Goal: Task Accomplishment & Management: Use online tool/utility

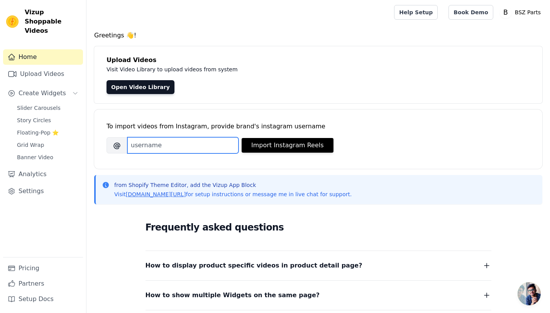
click at [171, 147] on input "Brand's Instagram Username" at bounding box center [182, 145] width 111 height 16
type input "blackstuntz_"
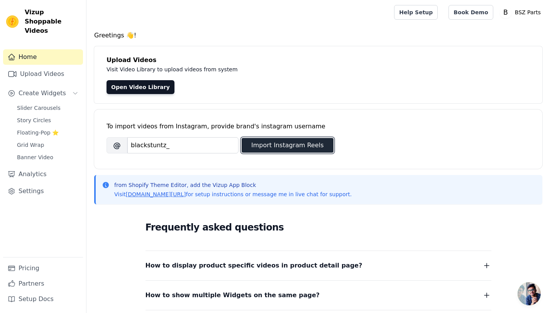
click at [316, 145] on button "Import Instagram Reels" at bounding box center [288, 145] width 92 height 15
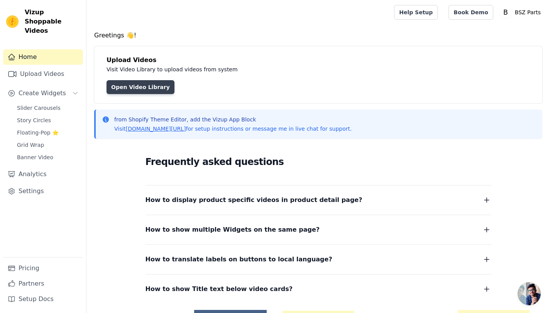
click at [129, 84] on link "Open Video Library" at bounding box center [141, 87] width 68 height 14
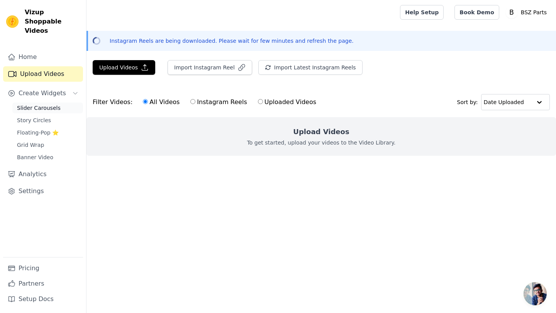
click at [56, 104] on span "Slider Carousels" at bounding box center [39, 108] width 44 height 8
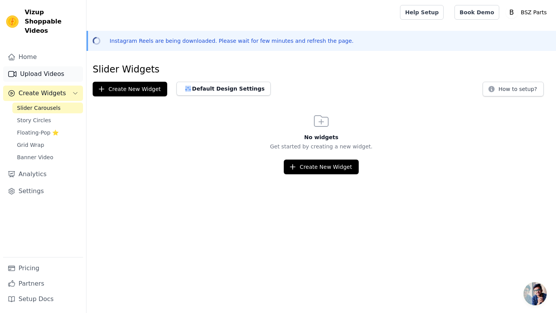
click at [48, 66] on link "Upload Videos" at bounding box center [43, 73] width 80 height 15
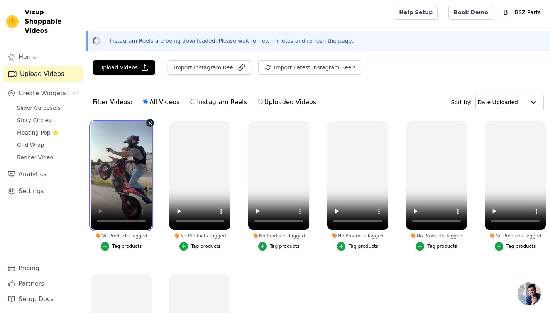
click at [122, 183] on video at bounding box center [121, 176] width 61 height 108
click at [282, 267] on ul "No Products Tagged Tag products No Products Tagged Tag products No Products Tag…" at bounding box center [317, 261] width 463 height 289
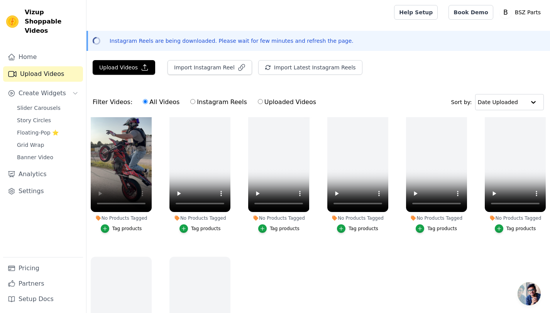
scroll to position [20, 0]
click at [257, 292] on ul "No Products Tagged Tag products No Products Tagged Tag products No Products Tag…" at bounding box center [317, 261] width 463 height 289
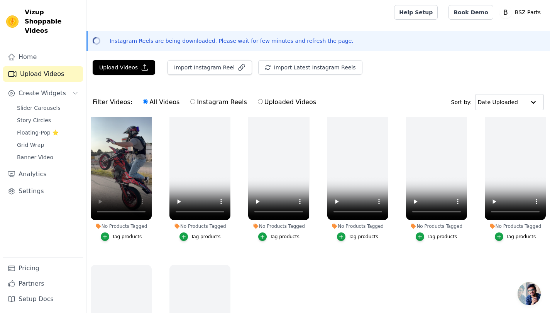
scroll to position [0, 0]
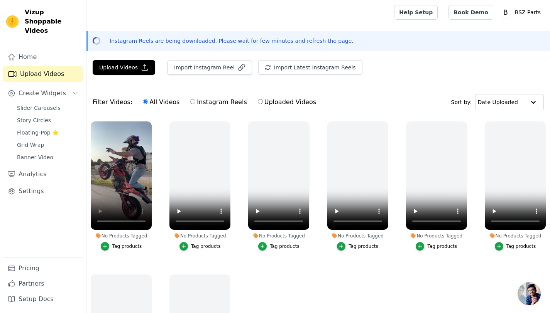
click at [127, 247] on div "Tag products" at bounding box center [127, 246] width 30 height 6
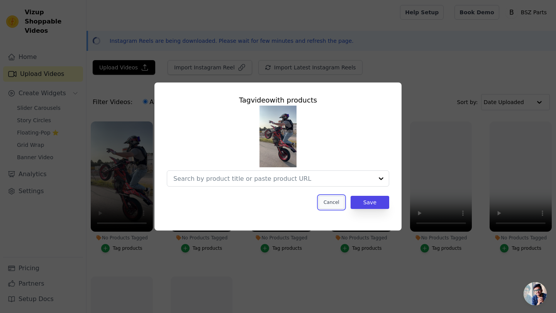
click at [333, 203] on button "Cancel" at bounding box center [331, 202] width 26 height 13
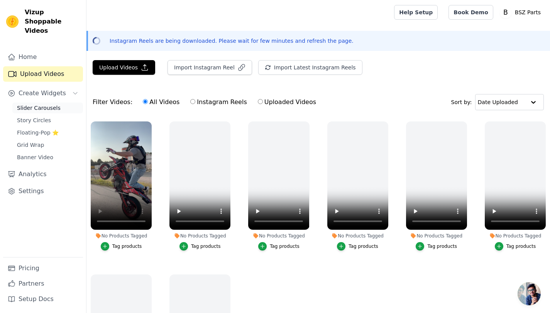
click at [46, 104] on span "Slider Carousels" at bounding box center [39, 108] width 44 height 8
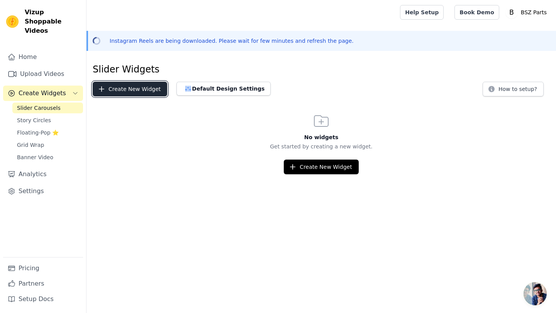
click at [106, 88] on button "Create New Widget" at bounding box center [130, 89] width 74 height 15
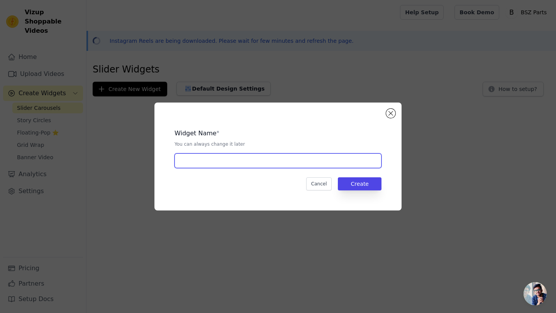
click at [206, 165] on input "text" at bounding box center [277, 161] width 207 height 15
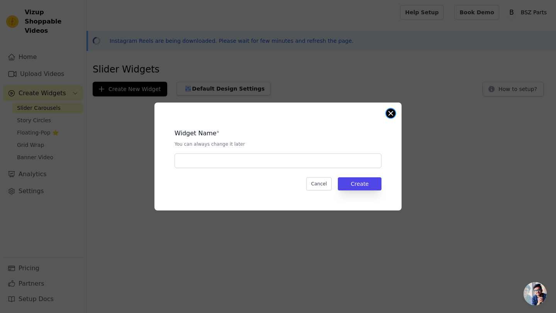
click at [394, 115] on button "Close modal" at bounding box center [390, 113] width 9 height 9
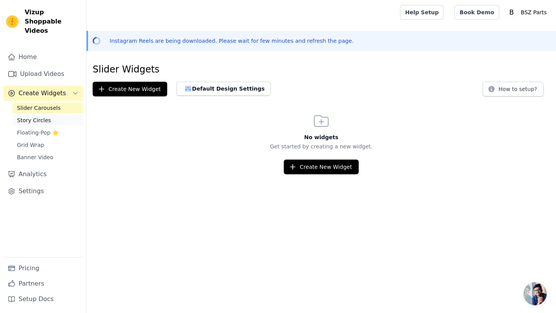
click at [29, 117] on span "Story Circles" at bounding box center [34, 121] width 34 height 8
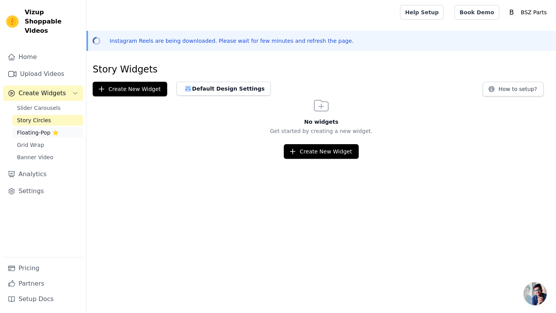
click at [32, 129] on span "Floating-Pop ⭐" at bounding box center [38, 133] width 42 height 8
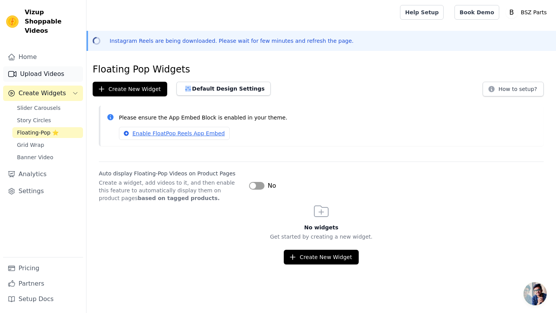
click at [45, 66] on link "Upload Videos" at bounding box center [43, 73] width 80 height 15
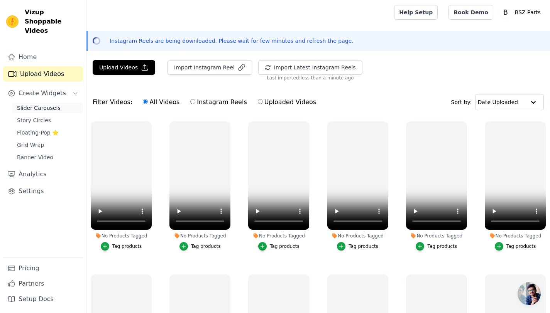
click at [40, 104] on span "Slider Carousels" at bounding box center [39, 108] width 44 height 8
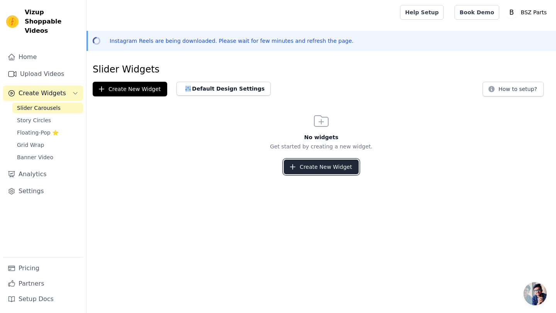
click at [331, 170] on button "Create New Widget" at bounding box center [321, 167] width 74 height 15
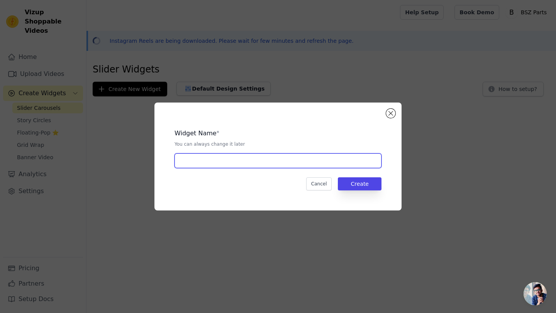
click at [228, 160] on input "text" at bounding box center [277, 161] width 207 height 15
type input "Kunden"
drag, startPoint x: 207, startPoint y: 162, endPoint x: 173, endPoint y: 161, distance: 33.6
click at [173, 161] on div "Widget Name * You can always change it later Kunden Cancel Create" at bounding box center [278, 156] width 222 height 83
type input "Unsere Rider"
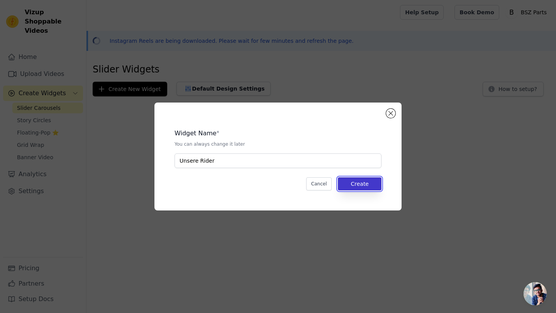
click at [357, 186] on button "Create" at bounding box center [360, 184] width 44 height 13
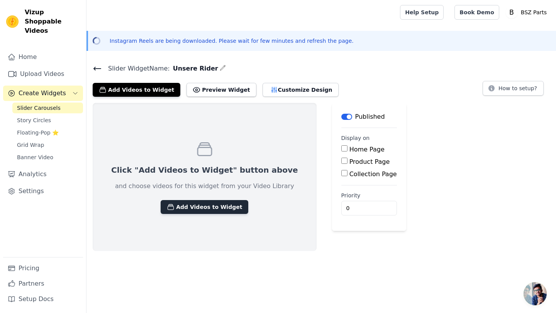
click at [203, 209] on button "Add Videos to Widget" at bounding box center [205, 207] width 88 height 14
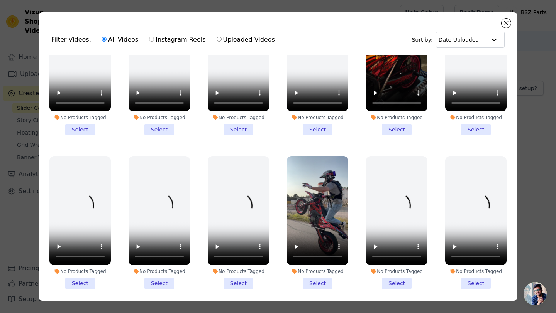
scroll to position [667, 0]
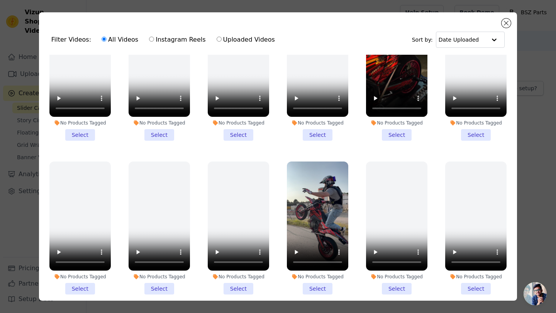
click at [315, 272] on li "No Products Tagged Select" at bounding box center [317, 228] width 61 height 133
click at [0, 0] on input "No Products Tagged Select" at bounding box center [0, 0] width 0 height 0
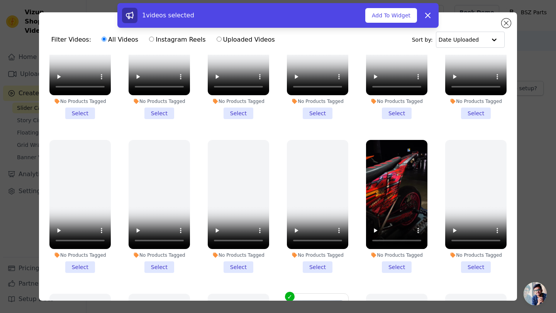
scroll to position [534, 0]
click at [385, 252] on li "No Products Tagged Select" at bounding box center [396, 206] width 61 height 133
click at [0, 0] on input "No Products Tagged Select" at bounding box center [0, 0] width 0 height 0
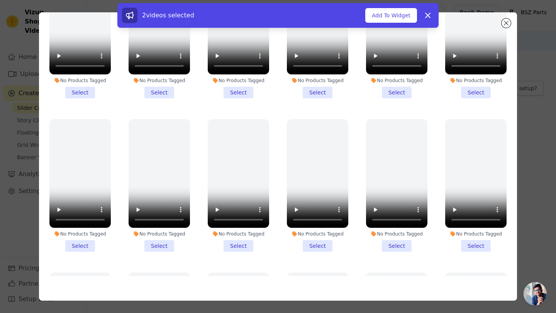
scroll to position [0, 0]
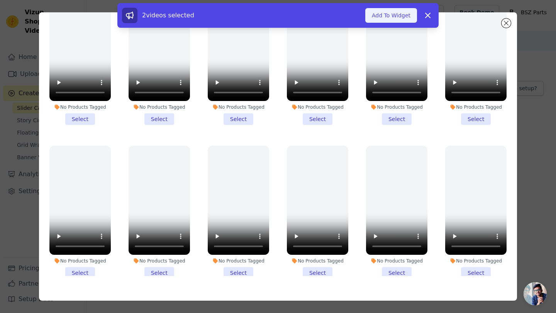
click at [384, 14] on button "Add To Widget" at bounding box center [391, 15] width 52 height 15
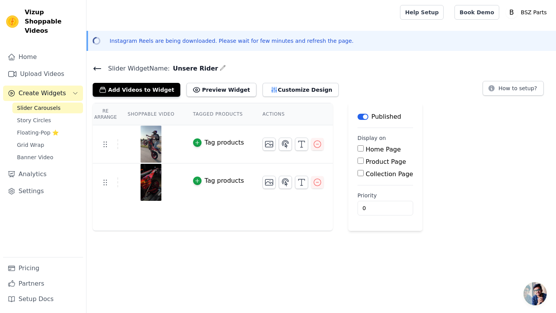
click at [360, 149] on input "Home Page" at bounding box center [360, 148] width 6 height 6
checkbox input "true"
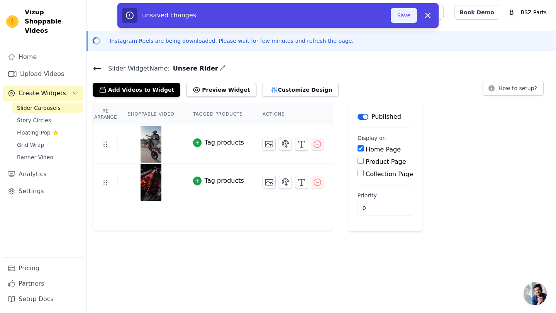
click at [402, 17] on button "Save" at bounding box center [404, 15] width 26 height 15
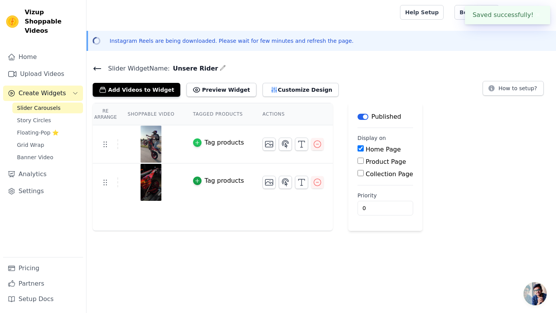
click at [197, 143] on icon "button" at bounding box center [196, 142] width 5 height 5
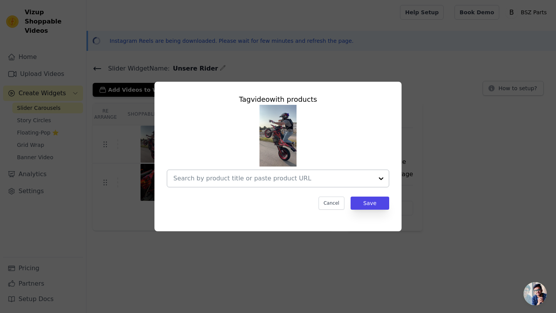
click at [208, 179] on input "text" at bounding box center [273, 178] width 200 height 9
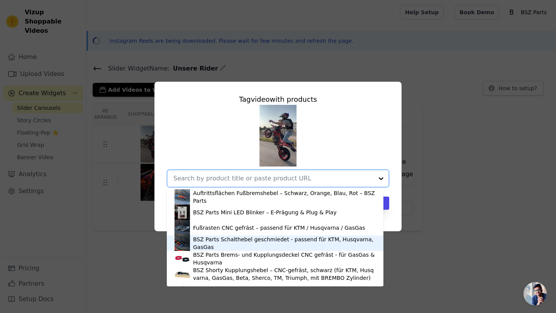
click at [223, 242] on div "BSZ Parts Schalthebel geschmiedet - passend für KTM, Husqvarna, GasGas" at bounding box center [284, 243] width 183 height 15
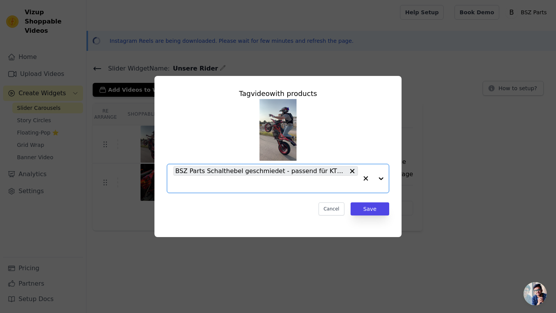
click at [230, 186] on input "text" at bounding box center [265, 184] width 184 height 9
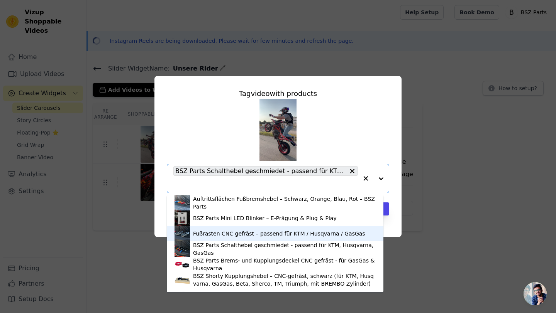
click at [212, 234] on div "Fußrasten CNC gefräst – passend für KTM / Husqvarna / GasGas" at bounding box center [279, 234] width 172 height 8
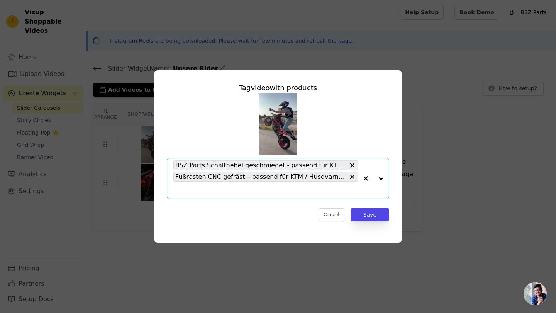
click at [207, 193] on input "text" at bounding box center [265, 190] width 184 height 9
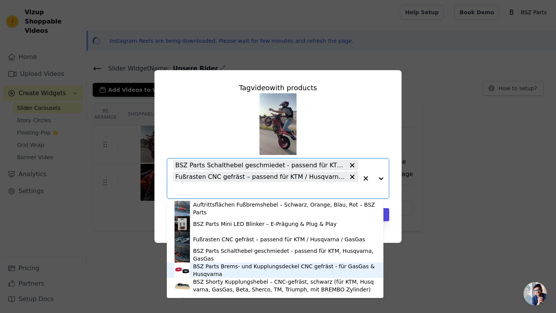
click at [200, 271] on div "BSZ Parts Brems- und Kupplungsdeckel CNC gefräst - für GasGas & Husqvarna" at bounding box center [284, 270] width 183 height 15
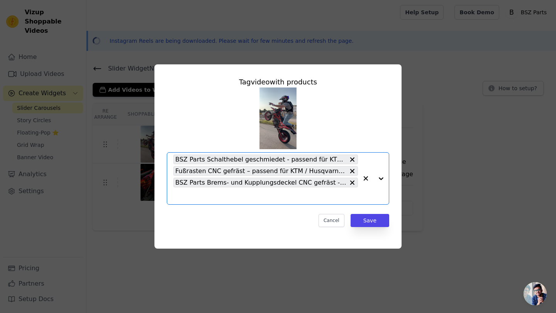
click at [200, 196] on input "text" at bounding box center [265, 195] width 184 height 9
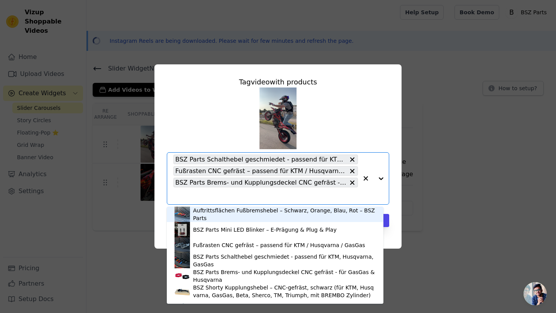
click at [213, 213] on div "Auftrittsflächen Fußbremshebel – Schwarz, Orange, Blau, Rot – BSZ Parts" at bounding box center [284, 214] width 183 height 15
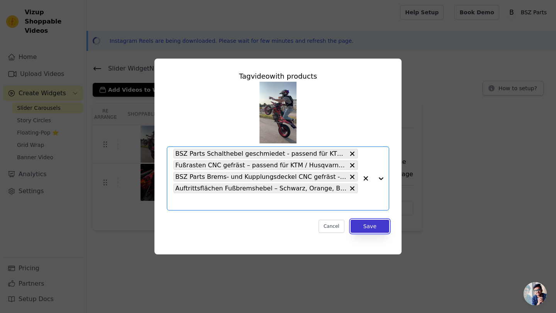
click at [367, 225] on button "Save" at bounding box center [369, 226] width 39 height 13
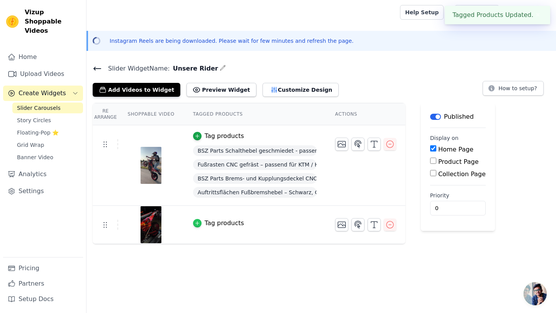
click at [199, 222] on icon "button" at bounding box center [196, 223] width 5 height 5
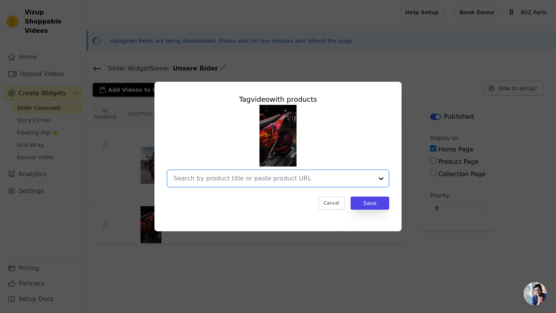
click at [243, 181] on input "text" at bounding box center [273, 178] width 200 height 9
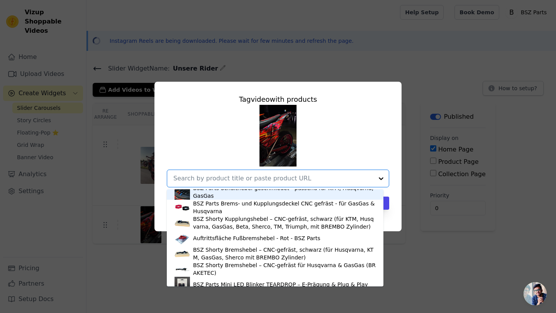
scroll to position [75, 0]
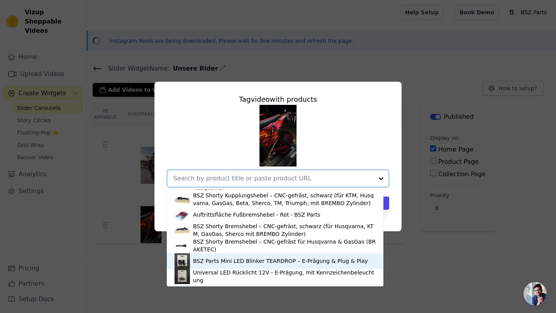
click at [210, 262] on div "BSZ Parts Mini LED Blinker TEARDROP – E-Prägung & Plug & Play" at bounding box center [280, 261] width 175 height 8
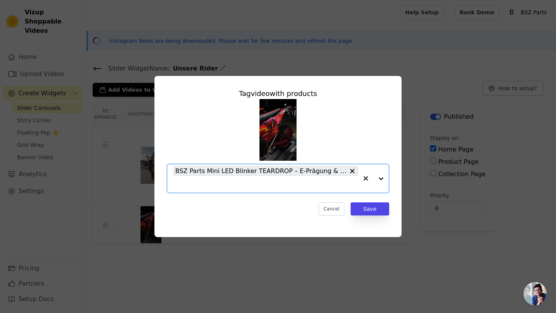
click at [231, 185] on input "text" at bounding box center [265, 184] width 184 height 9
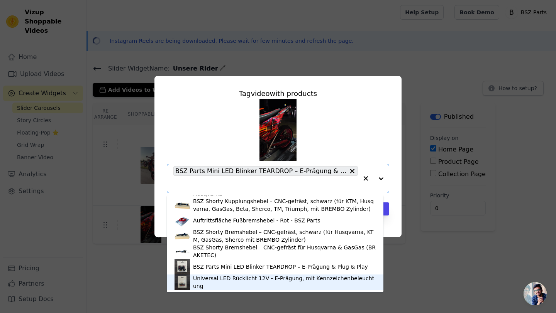
click at [219, 281] on div "Universal LED Rücklicht 12V - E-Prägung, mit Kennzeichenbeleuchtung" at bounding box center [284, 282] width 183 height 15
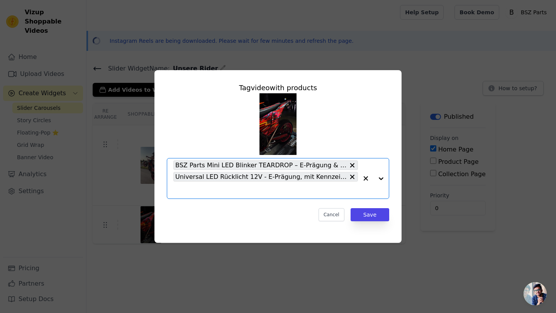
click at [223, 191] on input "text" at bounding box center [265, 190] width 184 height 9
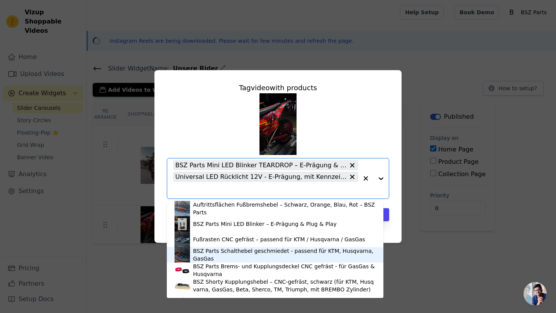
scroll to position [68, 0]
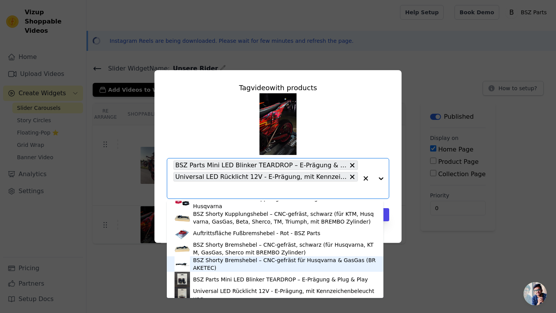
click at [230, 260] on div "BSZ Shorty Bremshebel – CNC-gefräst für Husqvarna & GasGas (BRAKETEC)" at bounding box center [284, 264] width 183 height 15
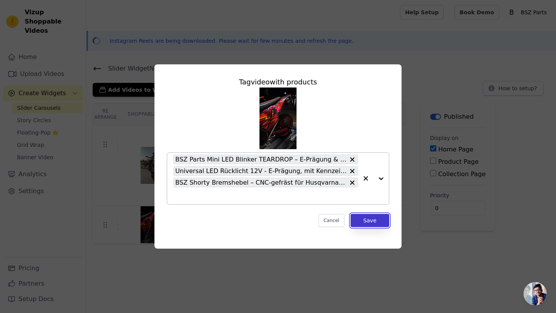
click at [365, 219] on button "Save" at bounding box center [369, 220] width 39 height 13
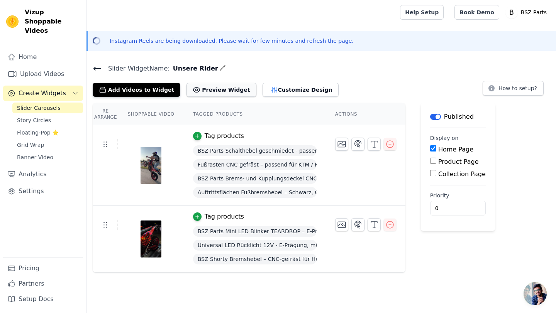
click at [203, 90] on button "Preview Widget" at bounding box center [220, 90] width 69 height 14
click at [264, 92] on button "Customize Design" at bounding box center [300, 90] width 76 height 14
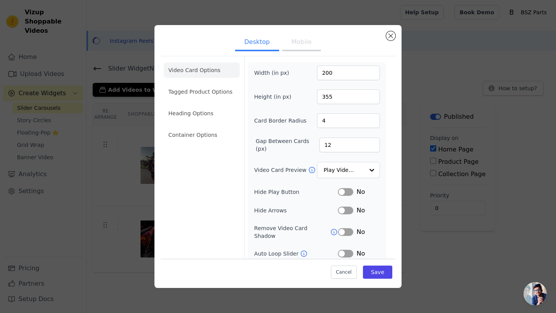
click at [295, 44] on button "Mobile" at bounding box center [301, 42] width 39 height 17
click at [254, 39] on button "Desktop" at bounding box center [257, 42] width 44 height 17
click at [293, 44] on button "Mobile" at bounding box center [301, 42] width 39 height 17
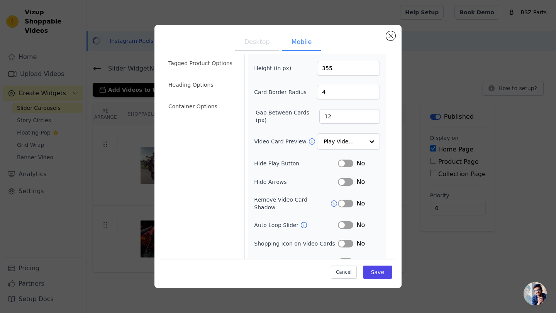
scroll to position [0, 0]
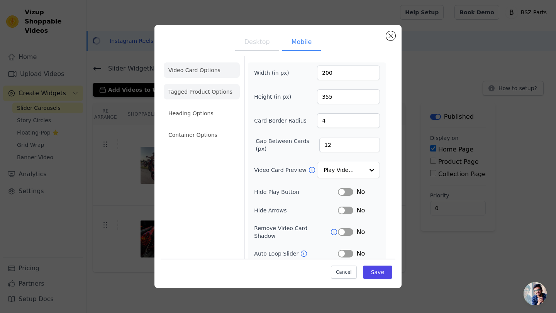
click at [198, 127] on li "Tagged Product Options" at bounding box center [202, 134] width 76 height 15
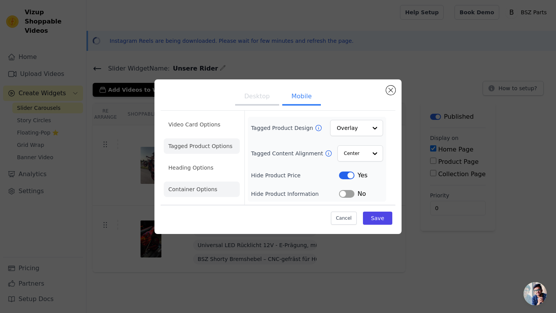
click at [201, 186] on li "Container Options" at bounding box center [202, 189] width 76 height 15
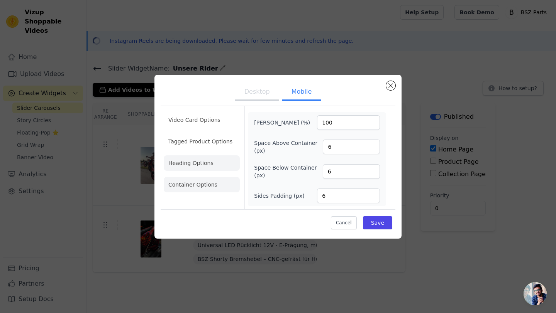
click at [187, 161] on li "Heading Options" at bounding box center [202, 163] width 76 height 15
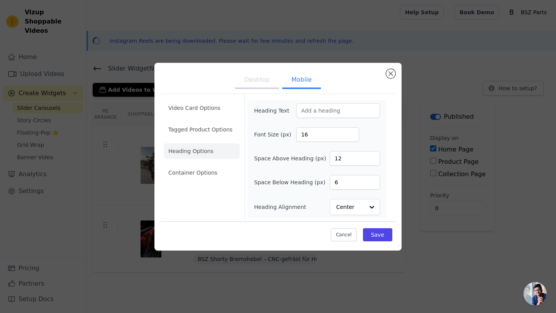
click at [190, 121] on ul "Video Card Options Tagged Product Options Heading Options Container Options" at bounding box center [202, 140] width 76 height 86
click at [202, 165] on li "Tagged Product Options" at bounding box center [202, 172] width 76 height 15
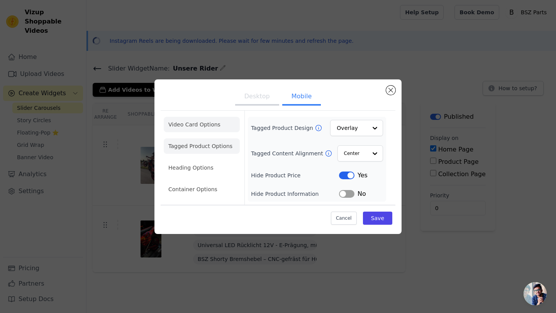
click at [204, 139] on li "Video Card Options" at bounding box center [202, 146] width 76 height 15
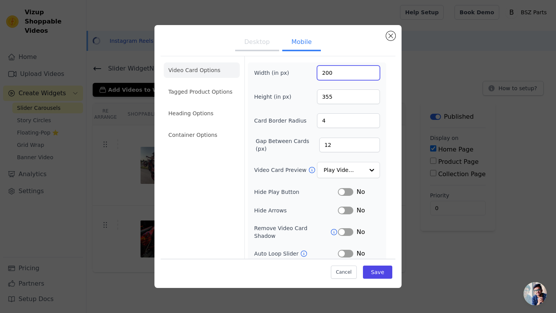
drag, startPoint x: 333, startPoint y: 74, endPoint x: 309, endPoint y: 68, distance: 25.1
click at [309, 71] on div "Width (in px) 200" at bounding box center [317, 73] width 126 height 15
type input "320"
drag, startPoint x: 334, startPoint y: 98, endPoint x: 296, endPoint y: 90, distance: 38.2
click at [294, 92] on div "Height (in px) 355" at bounding box center [317, 97] width 126 height 15
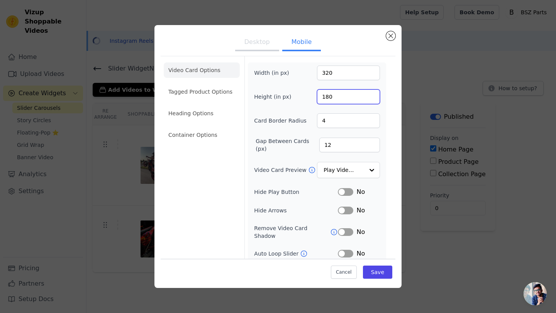
type input "180"
click at [367, 146] on input "11" at bounding box center [349, 145] width 61 height 15
type input "10"
click at [367, 146] on input "10" at bounding box center [349, 145] width 61 height 15
click at [367, 119] on input "5" at bounding box center [348, 120] width 63 height 15
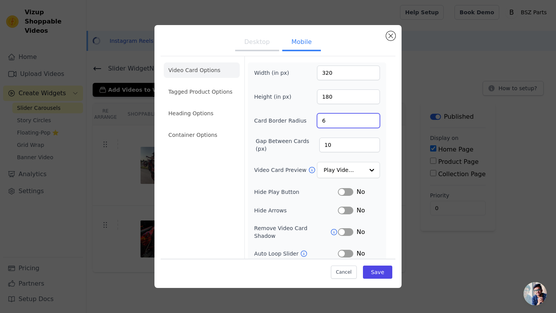
click at [367, 119] on input "6" at bounding box center [348, 120] width 63 height 15
click at [367, 119] on input "7" at bounding box center [348, 120] width 63 height 15
type input "8"
click at [367, 119] on input "8" at bounding box center [348, 120] width 63 height 15
click at [372, 270] on button "Save" at bounding box center [377, 272] width 29 height 13
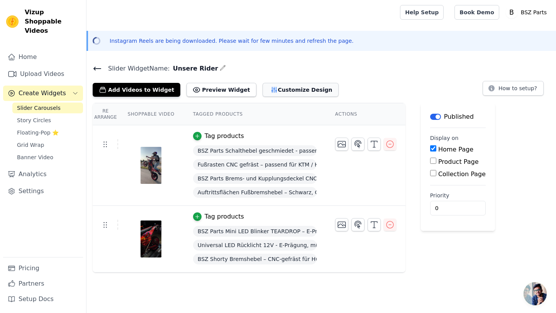
click at [300, 92] on button "Customize Design" at bounding box center [300, 90] width 76 height 14
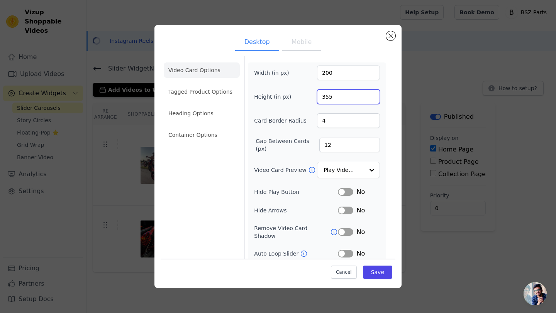
drag, startPoint x: 343, startPoint y: 96, endPoint x: 300, endPoint y: 96, distance: 42.8
click at [300, 96] on div "Height (in px) 355" at bounding box center [317, 97] width 126 height 15
type input "500"
click at [367, 272] on button "Save" at bounding box center [377, 272] width 29 height 13
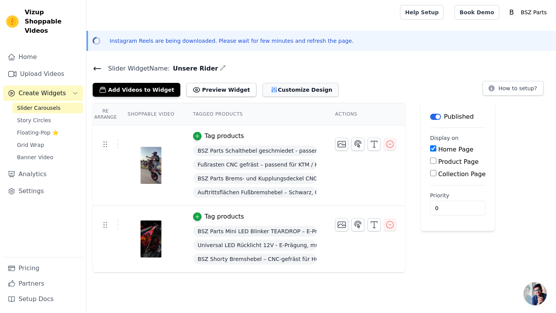
click at [287, 86] on button "Customize Design" at bounding box center [300, 90] width 76 height 14
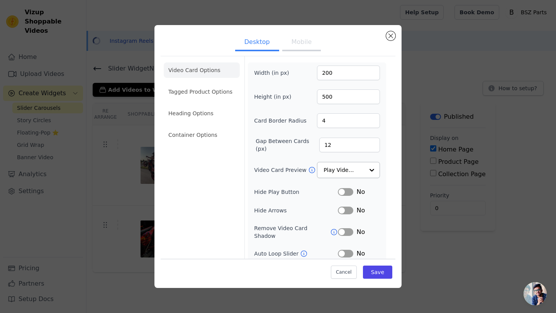
scroll to position [2, 0]
click at [363, 169] on div at bounding box center [370, 168] width 15 height 15
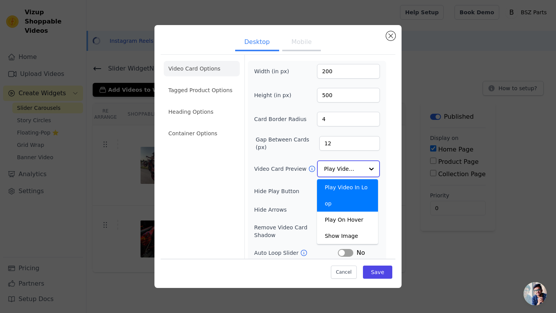
click at [363, 169] on div at bounding box center [370, 168] width 15 height 15
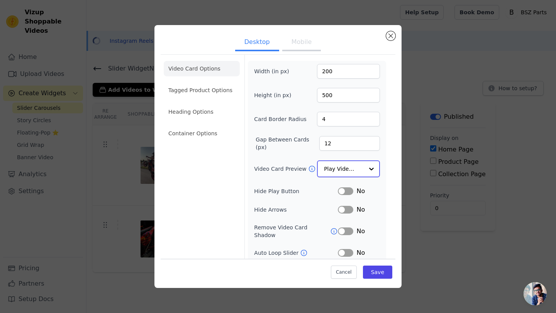
click at [368, 167] on div at bounding box center [370, 168] width 15 height 15
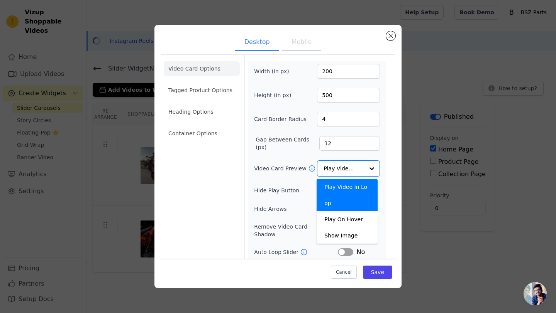
click at [377, 157] on div "Width (in px) 200 Height (in px) 500 Card Border Radius 4 Gap Between Cards (px…" at bounding box center [317, 179] width 138 height 236
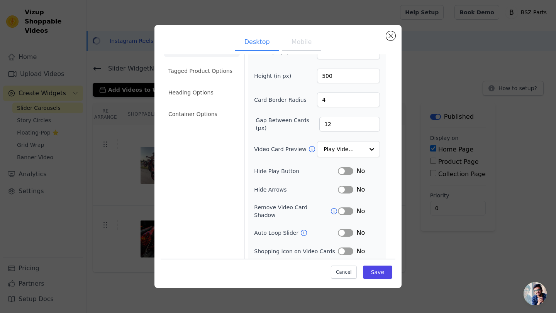
scroll to position [37, 0]
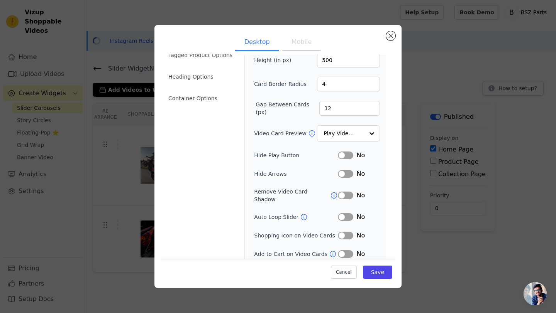
click at [330, 193] on icon at bounding box center [334, 196] width 8 height 8
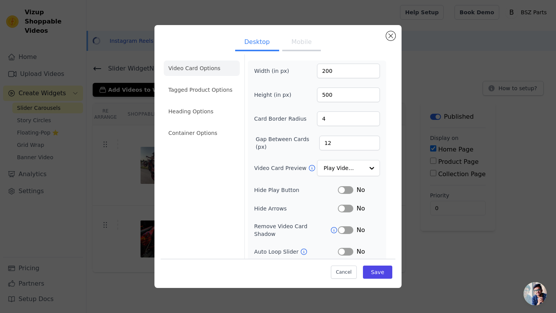
scroll to position [0, 0]
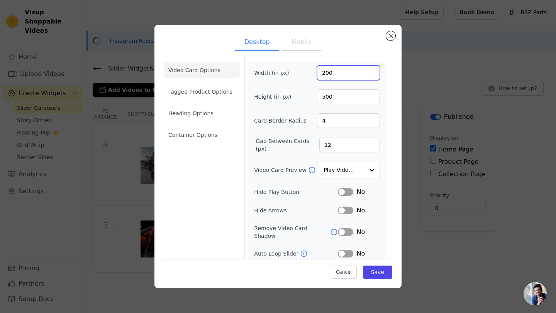
drag, startPoint x: 337, startPoint y: 74, endPoint x: 310, endPoint y: 71, distance: 27.2
click at [310, 71] on div "Width (in px) 200" at bounding box center [317, 73] width 126 height 15
type input "320"
click at [340, 96] on input "500" at bounding box center [348, 97] width 63 height 15
click at [341, 118] on input "4" at bounding box center [348, 120] width 63 height 15
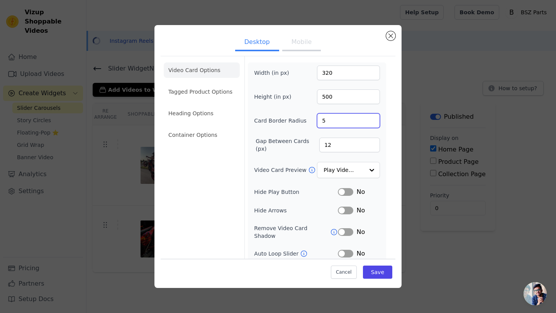
click at [365, 119] on input "5" at bounding box center [348, 120] width 63 height 15
click at [365, 119] on input "6" at bounding box center [348, 120] width 63 height 15
click at [365, 119] on input "7" at bounding box center [348, 120] width 63 height 15
type input "8"
click at [365, 119] on input "8" at bounding box center [348, 120] width 63 height 15
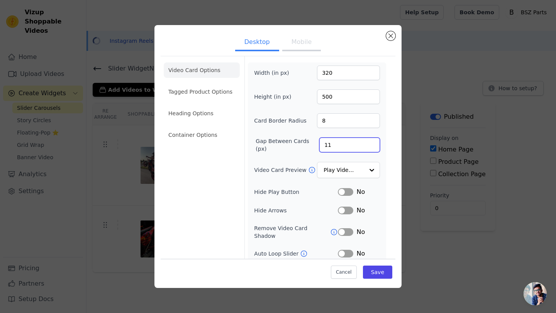
click at [366, 147] on input "11" at bounding box center [349, 145] width 61 height 15
type input "10"
click at [366, 147] on input "10" at bounding box center [349, 145] width 61 height 15
drag, startPoint x: 335, startPoint y: 97, endPoint x: 297, endPoint y: 93, distance: 38.4
click at [297, 93] on div "Height (in px) 500" at bounding box center [317, 97] width 126 height 15
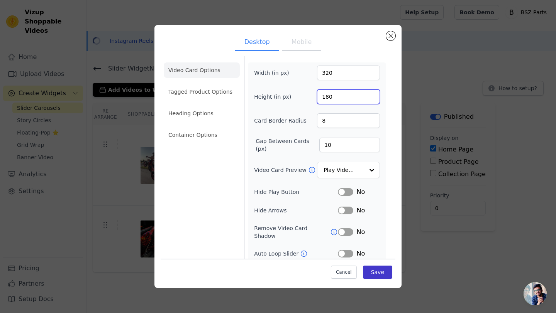
type input "180"
click at [375, 273] on button "Save" at bounding box center [377, 272] width 29 height 13
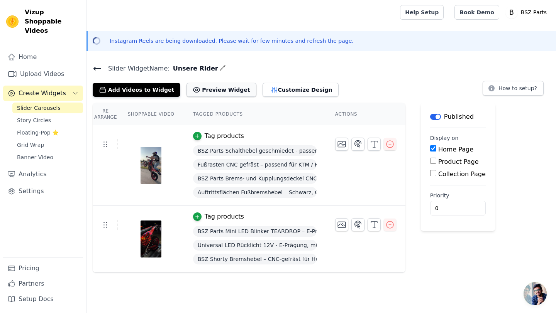
click at [210, 88] on button "Preview Widget" at bounding box center [220, 90] width 69 height 14
click at [291, 85] on button "Customize Design" at bounding box center [300, 90] width 76 height 14
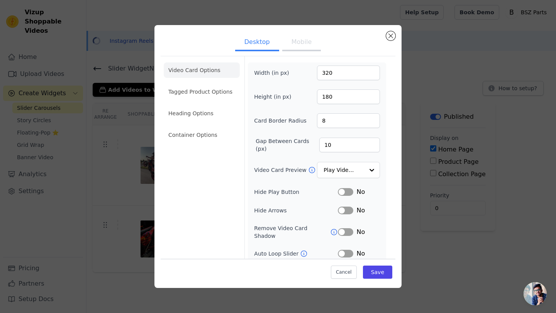
click at [297, 41] on button "Mobile" at bounding box center [301, 42] width 39 height 17
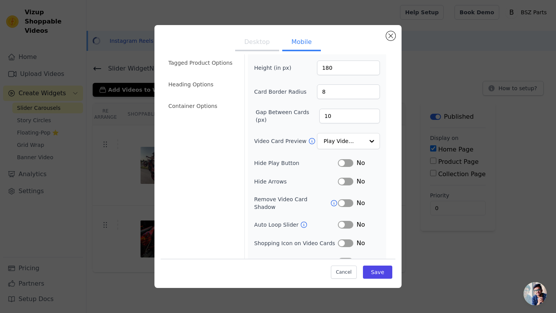
scroll to position [55, 0]
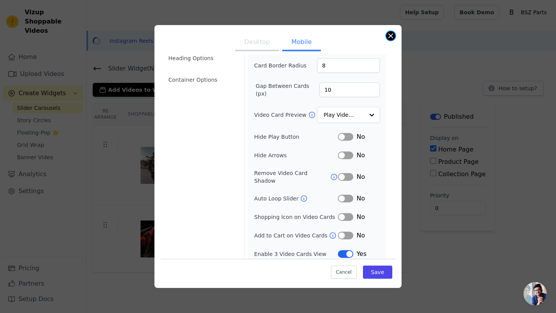
click at [392, 33] on button "Close modal" at bounding box center [390, 35] width 9 height 9
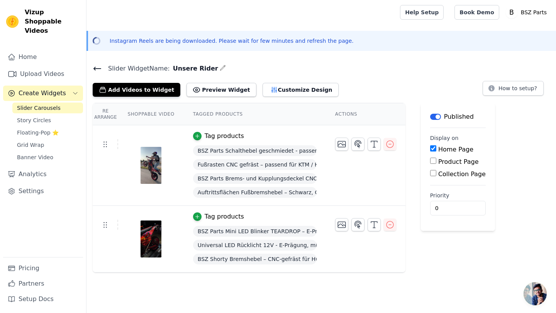
click at [161, 161] on img at bounding box center [151, 165] width 22 height 37
click at [103, 145] on icon at bounding box center [104, 144] width 9 height 9
click at [277, 92] on button "Customize Design" at bounding box center [300, 90] width 76 height 14
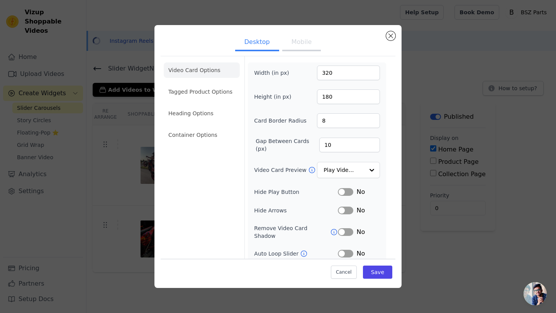
click at [297, 46] on button "Mobile" at bounding box center [301, 42] width 39 height 17
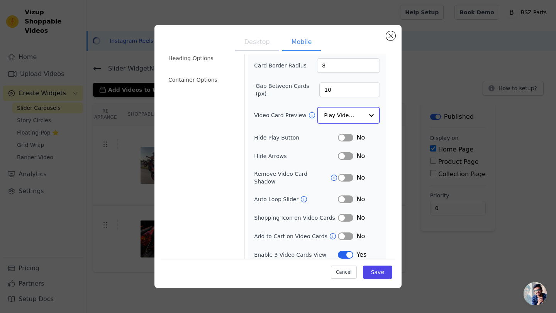
click at [363, 114] on div at bounding box center [370, 115] width 15 height 15
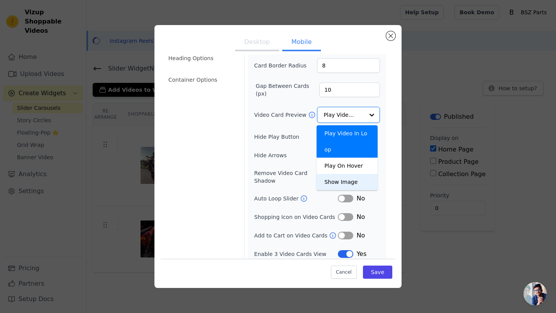
click at [286, 144] on div "Width (in px) 320 Height (in px) 180 Card Border Radius 8 Gap Between Cards (px…" at bounding box center [317, 134] width 126 height 249
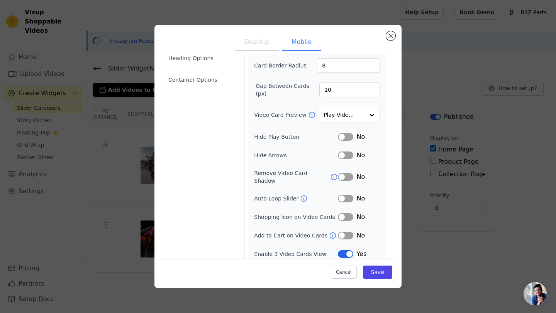
click at [341, 135] on button "Label" at bounding box center [345, 137] width 15 height 8
click at [338, 195] on button "Label" at bounding box center [345, 199] width 15 height 8
click at [376, 274] on button "Save" at bounding box center [377, 272] width 29 height 13
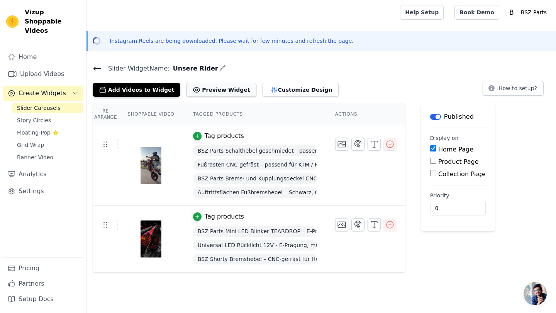
click at [216, 88] on button "Preview Widget" at bounding box center [220, 90] width 69 height 14
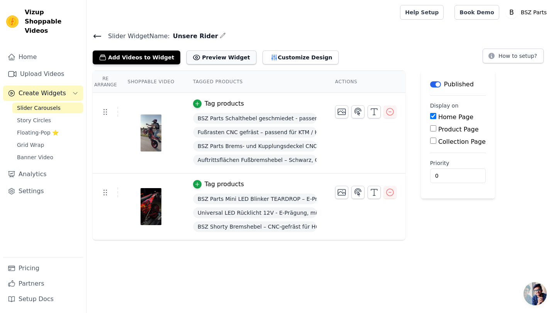
click at [216, 59] on button "Preview Widget" at bounding box center [220, 58] width 69 height 14
click at [283, 61] on button "Customize Design" at bounding box center [300, 58] width 76 height 14
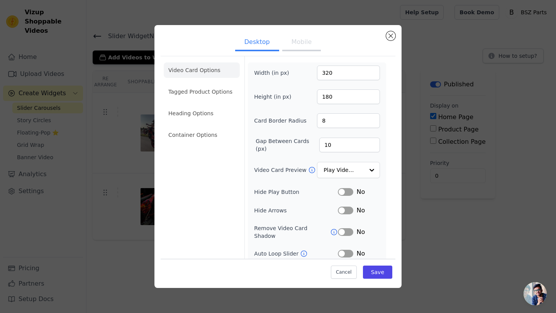
click at [303, 42] on button "Mobile" at bounding box center [301, 42] width 39 height 17
drag, startPoint x: 333, startPoint y: 73, endPoint x: 316, endPoint y: 71, distance: 17.1
click at [317, 71] on input "320" at bounding box center [348, 73] width 63 height 15
click at [206, 112] on li "Heading Options" at bounding box center [202, 113] width 76 height 15
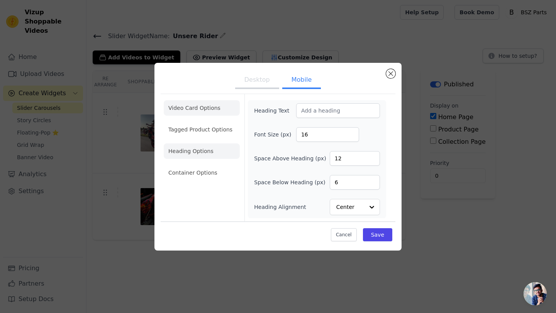
click at [198, 122] on li "Video Card Options" at bounding box center [202, 129] width 76 height 15
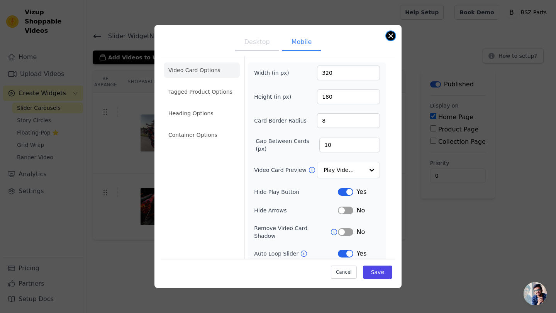
click at [393, 36] on button "Close modal" at bounding box center [390, 35] width 9 height 9
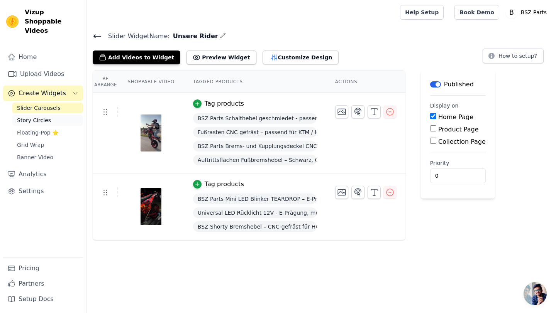
click at [40, 117] on span "Story Circles" at bounding box center [34, 121] width 34 height 8
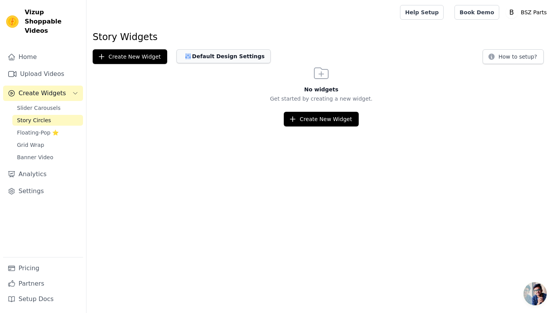
click at [196, 55] on button "Default Design Settings" at bounding box center [223, 56] width 94 height 14
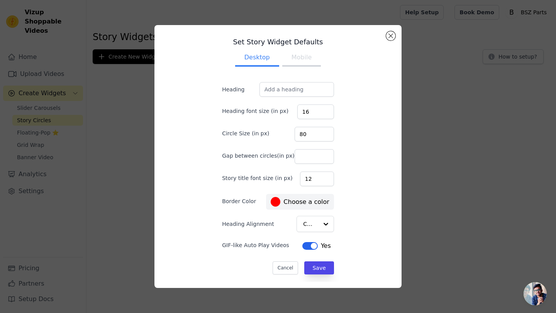
click at [294, 59] on button "Mobile" at bounding box center [301, 58] width 39 height 17
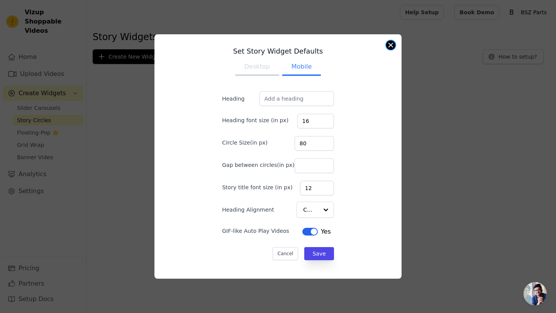
click at [390, 45] on button "Close modal" at bounding box center [390, 45] width 9 height 9
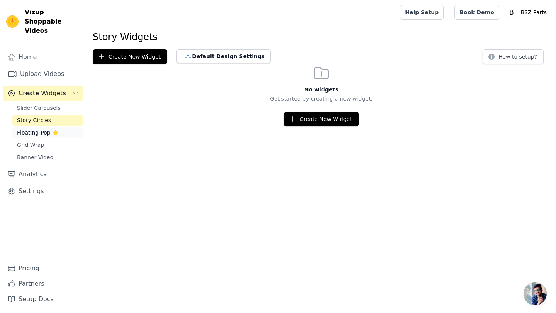
click at [32, 129] on span "Floating-Pop ⭐" at bounding box center [38, 133] width 42 height 8
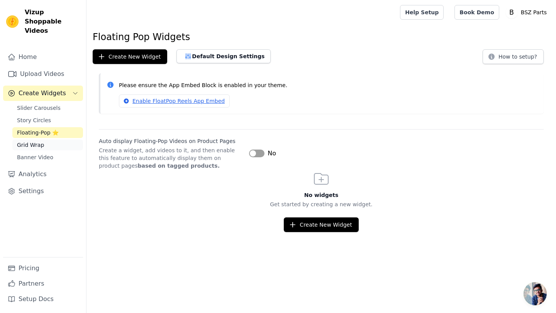
click at [35, 141] on span "Grid Wrap" at bounding box center [30, 145] width 27 height 8
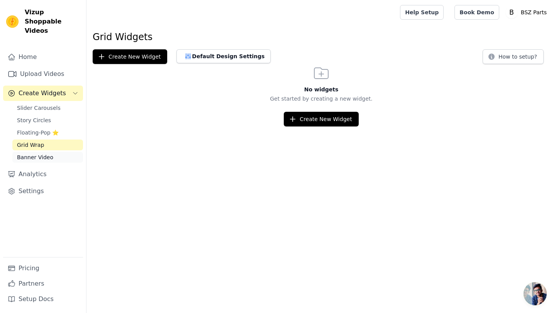
click at [37, 154] on span "Banner Video" at bounding box center [35, 158] width 36 height 8
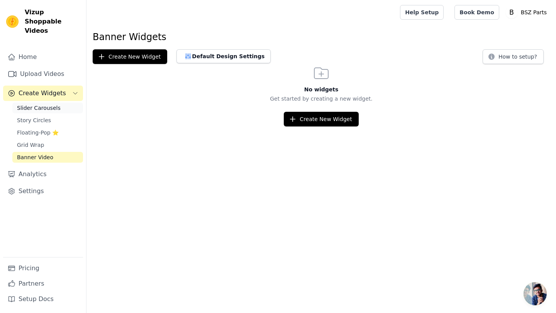
click at [37, 104] on span "Slider Carousels" at bounding box center [39, 108] width 44 height 8
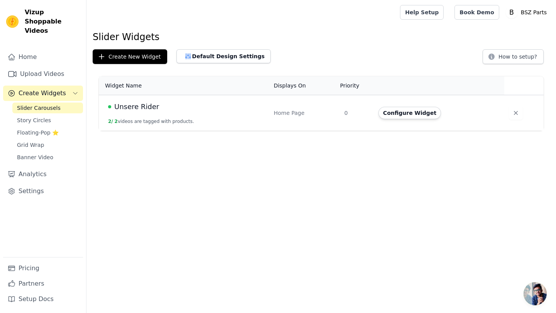
click at [41, 104] on span "Slider Carousels" at bounding box center [39, 108] width 44 height 8
click at [44, 104] on span "Slider Carousels" at bounding box center [39, 108] width 44 height 8
click at [42, 89] on span "Create Widgets" at bounding box center [42, 93] width 47 height 9
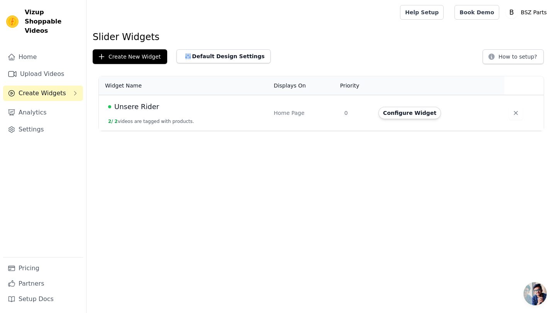
click at [48, 89] on span "Create Widgets" at bounding box center [42, 93] width 47 height 9
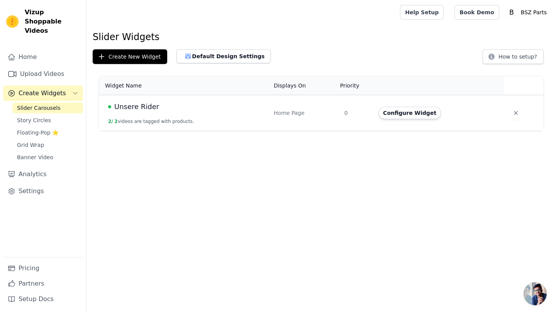
drag, startPoint x: 105, startPoint y: 108, endPoint x: 117, endPoint y: 107, distance: 12.0
click at [106, 108] on td "Unsere Rider 2 / 2 videos are tagged with products." at bounding box center [184, 113] width 170 height 36
click at [120, 106] on span "Unsere Rider" at bounding box center [136, 106] width 45 height 11
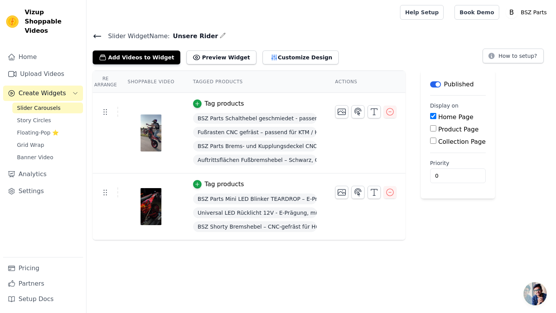
click at [435, 85] on button "Label" at bounding box center [435, 84] width 11 height 6
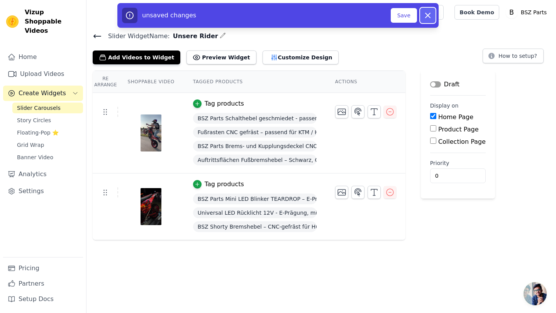
click at [429, 14] on icon "button" at bounding box center [427, 15] width 5 height 5
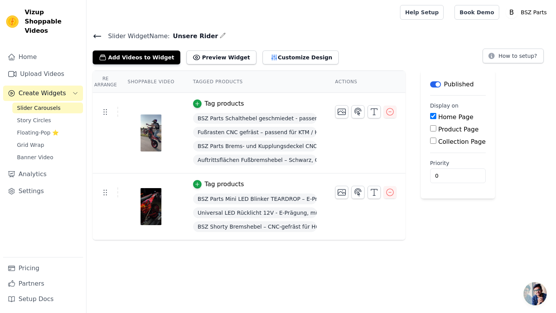
click at [438, 85] on button "Label" at bounding box center [435, 84] width 11 height 6
click at [433, 116] on input "Home Page" at bounding box center [433, 116] width 6 height 6
checkbox input "false"
click at [401, 63] on div "Add Videos to Widget Preview Widget Customize Design How to setup?" at bounding box center [321, 55] width 457 height 17
